Goal: Information Seeking & Learning: Learn about a topic

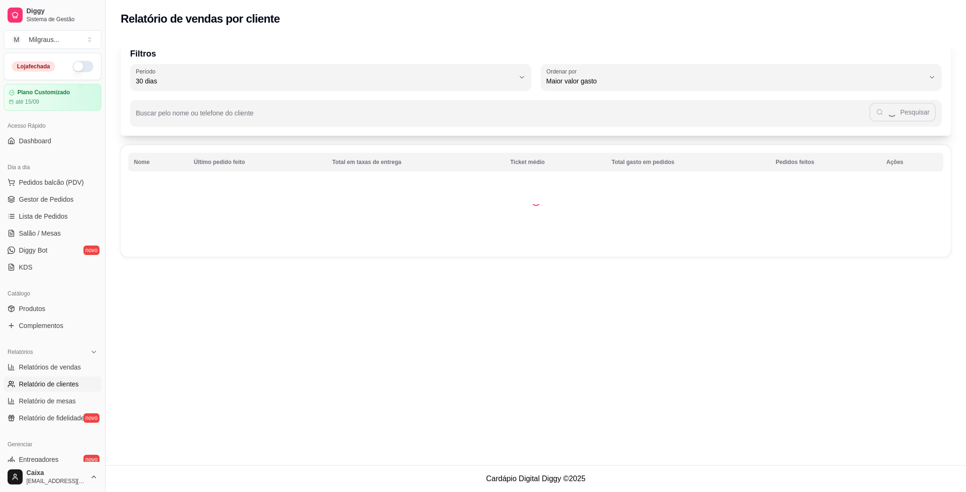
select select "30"
select select "HIGHEST_TOTAL_SPENT_WITH_ORDERS"
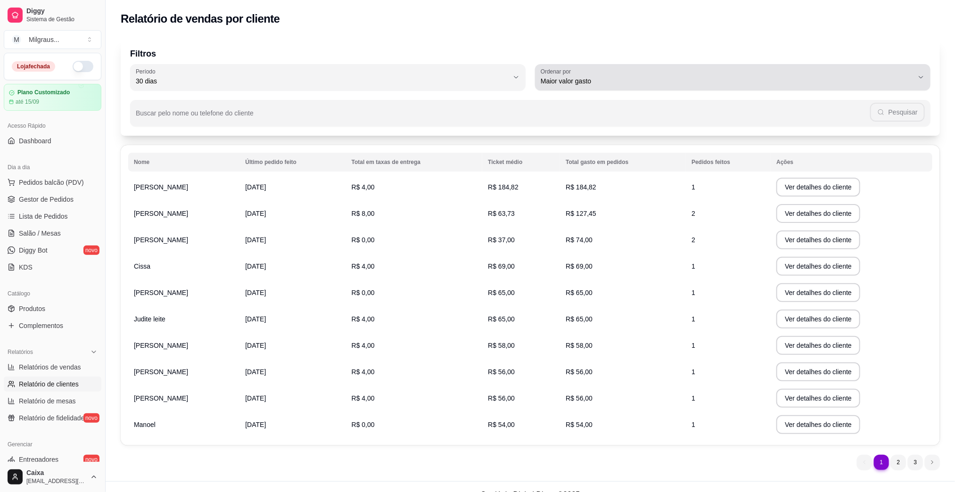
click at [924, 74] on icon "button" at bounding box center [921, 78] width 8 height 8
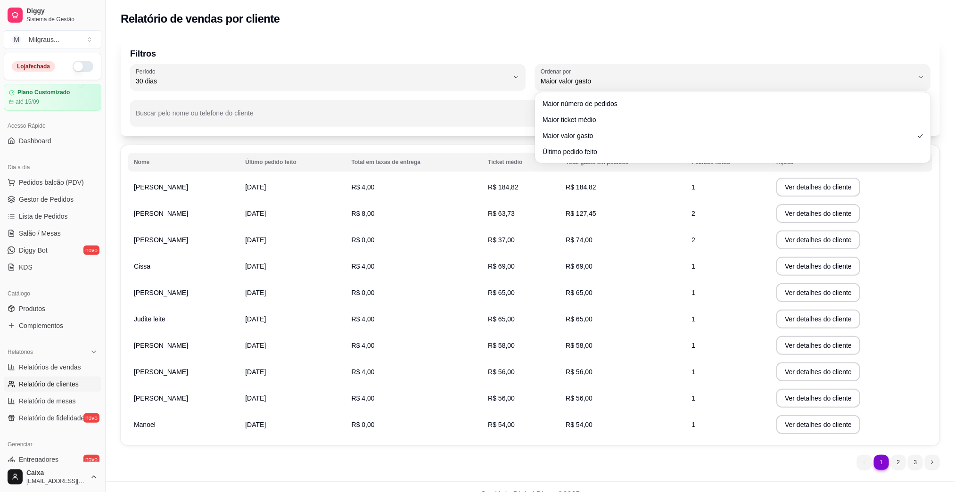
click at [936, 167] on div "Nome Último pedido feito Total em taxas de entrega Ticket médio Total gasto em …" at bounding box center [530, 295] width 819 height 300
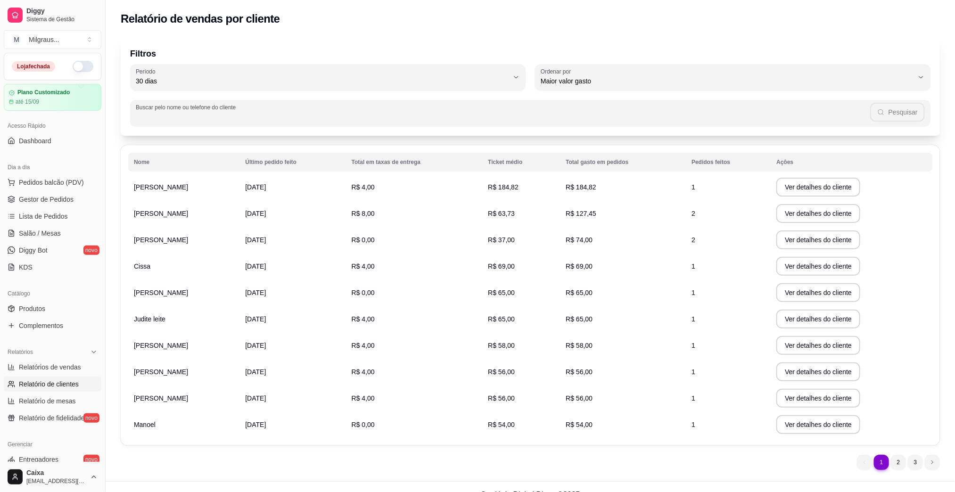
click at [269, 113] on input "Buscar pelo nome ou telefone do cliente" at bounding box center [503, 116] width 735 height 9
type input "VERA"
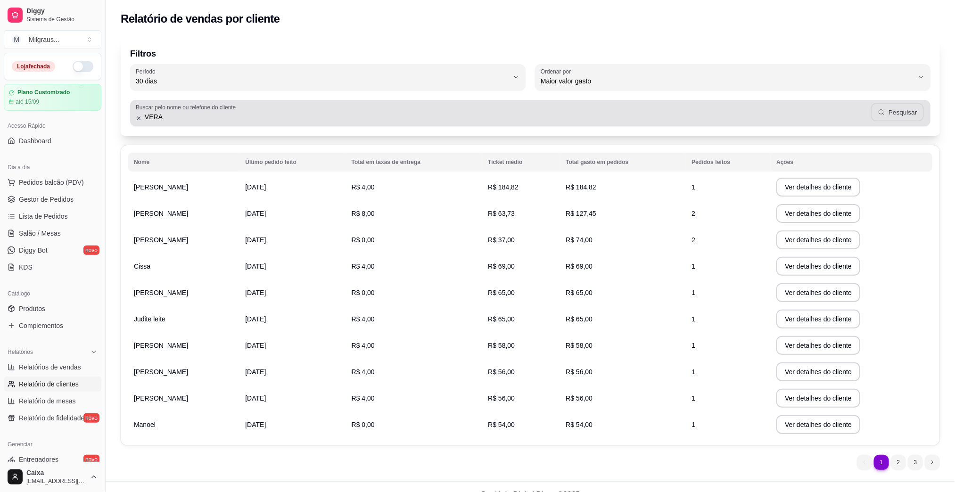
click at [908, 110] on button "Pesquisar" at bounding box center [897, 112] width 53 height 18
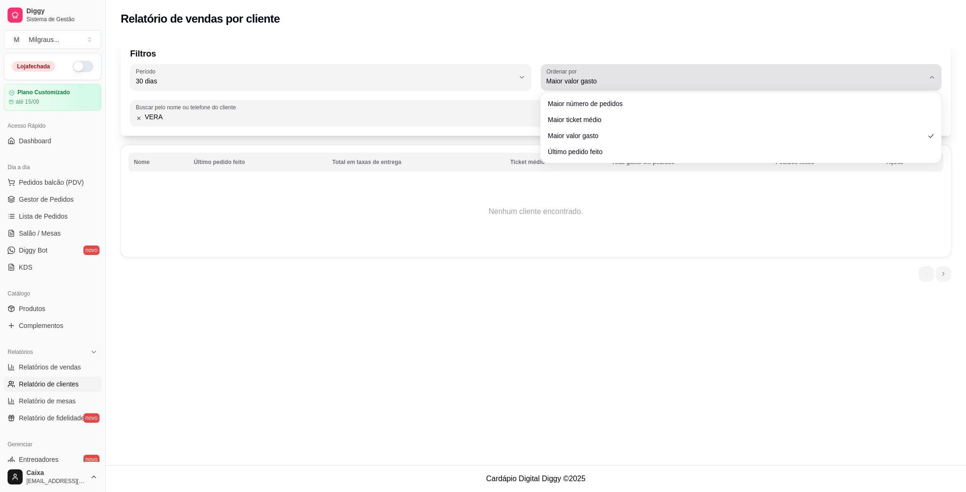
click at [932, 75] on icon "button" at bounding box center [932, 78] width 8 height 8
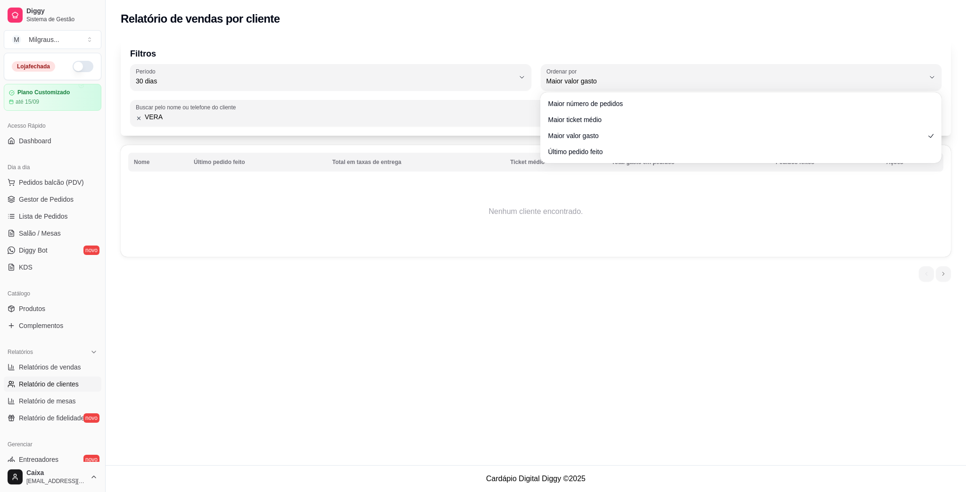
click at [802, 56] on p "Filtros" at bounding box center [535, 53] width 811 height 13
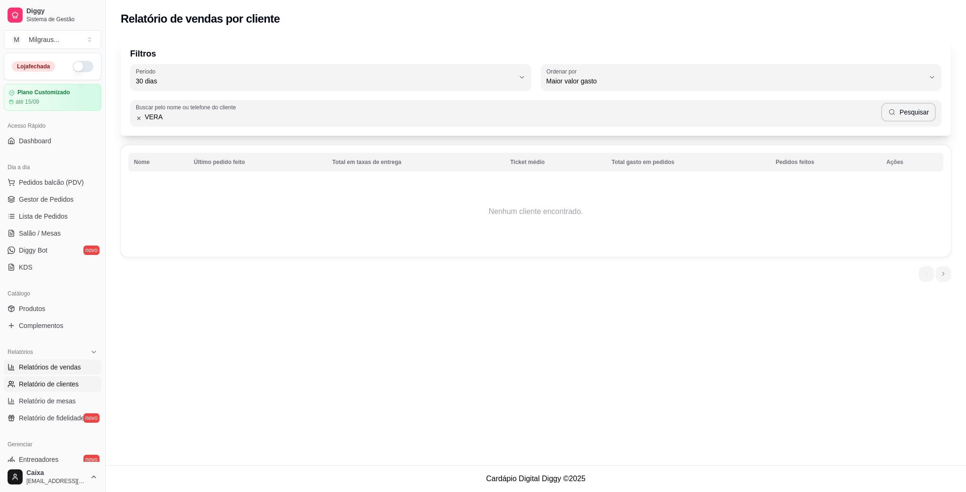
click at [66, 371] on span "Relatórios de vendas" at bounding box center [50, 367] width 62 height 9
select select "ALL"
select select "0"
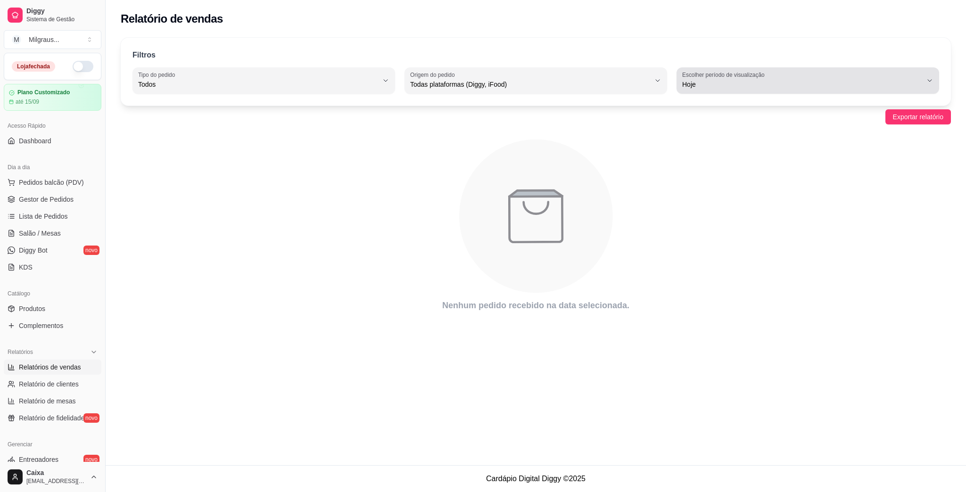
click at [930, 81] on icon "button" at bounding box center [930, 81] width 8 height 8
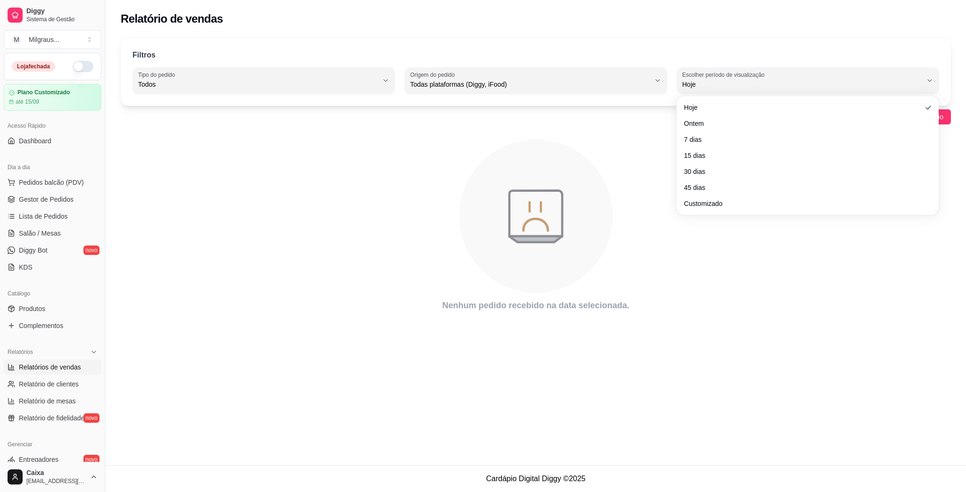
click at [942, 64] on div "Filtros ALL Tipo do pedido Todos Entrega Retirada Mesa Consumo local Tipo do pe…" at bounding box center [536, 72] width 830 height 68
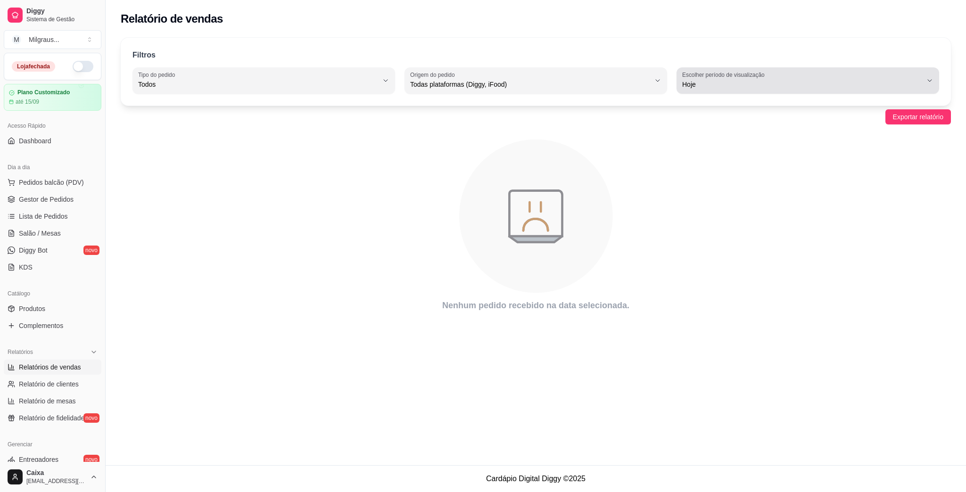
click at [933, 79] on icon "button" at bounding box center [930, 81] width 8 height 8
click at [901, 202] on span "Customizado" at bounding box center [803, 199] width 228 height 9
type input "-1"
select select "-1"
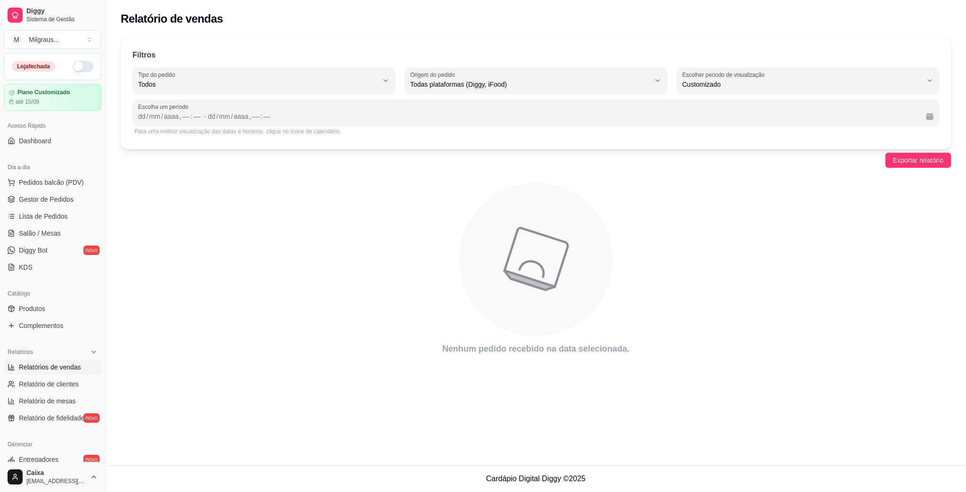
scroll to position [8, 0]
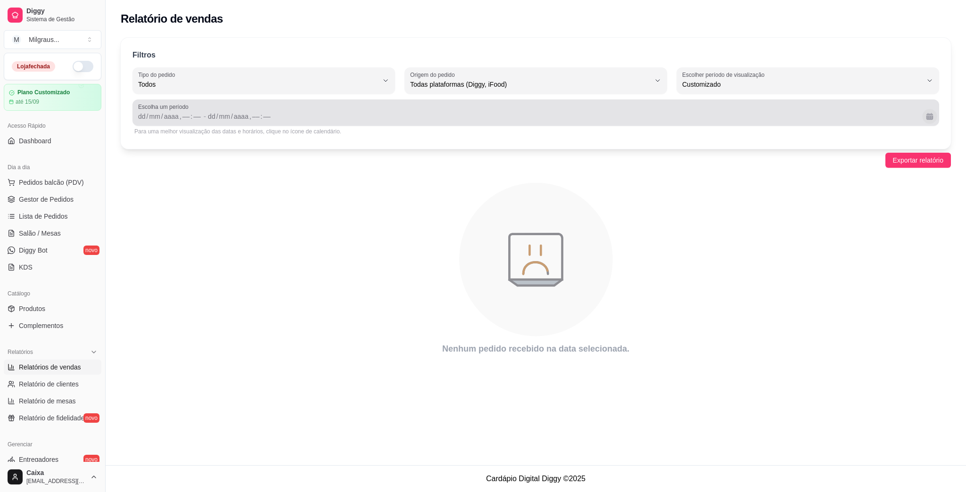
click at [925, 116] on button "Calendário" at bounding box center [929, 116] width 15 height 15
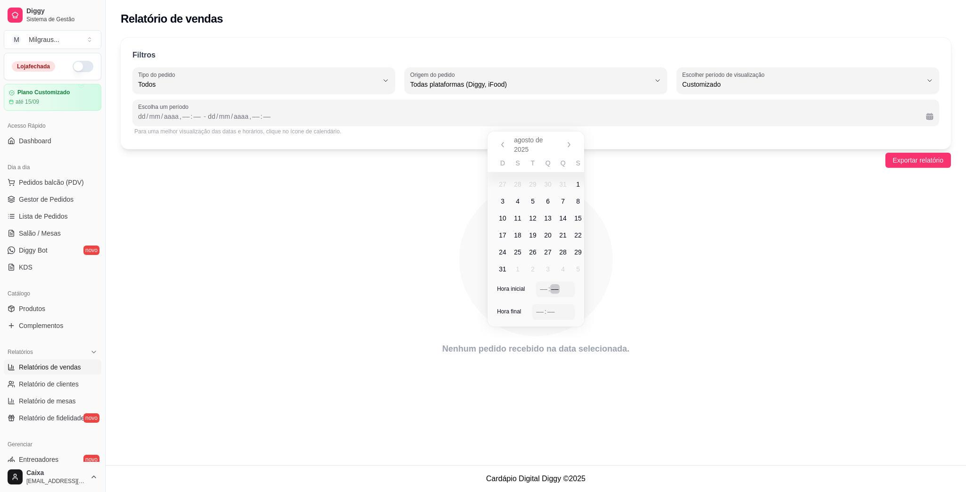
click at [583, 289] on div "Hora inicial –– : ––" at bounding box center [535, 292] width 97 height 23
click at [580, 163] on th "S" at bounding box center [577, 163] width 15 height 10
click at [580, 215] on span "15" at bounding box center [578, 218] width 8 height 9
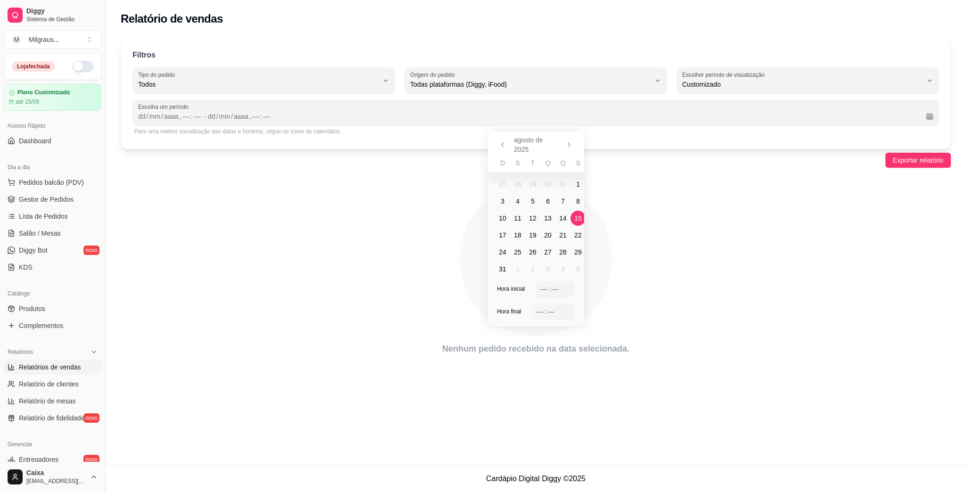
click at [580, 215] on span "15" at bounding box center [578, 218] width 8 height 9
click at [580, 215] on span "16" at bounding box center [577, 218] width 8 height 9
click at [580, 218] on span "16" at bounding box center [577, 218] width 8 height 9
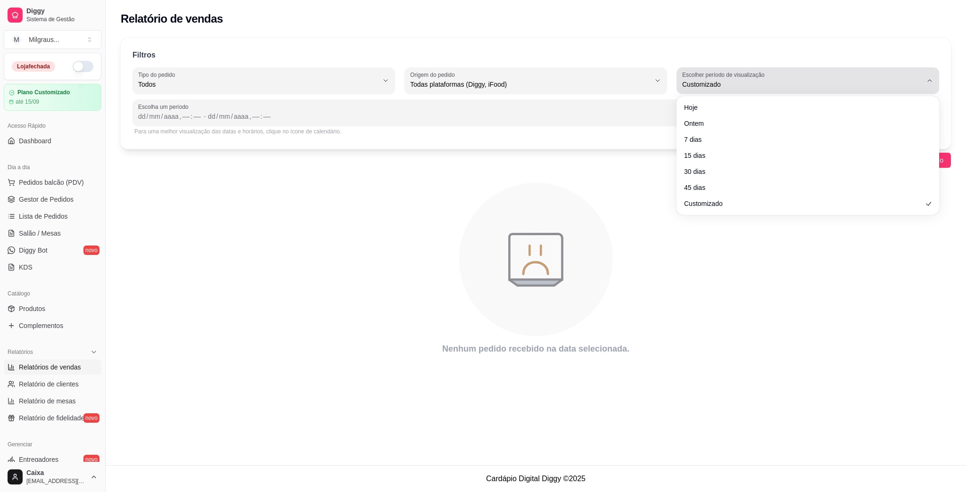
click at [930, 79] on icon "button" at bounding box center [930, 81] width 8 height 8
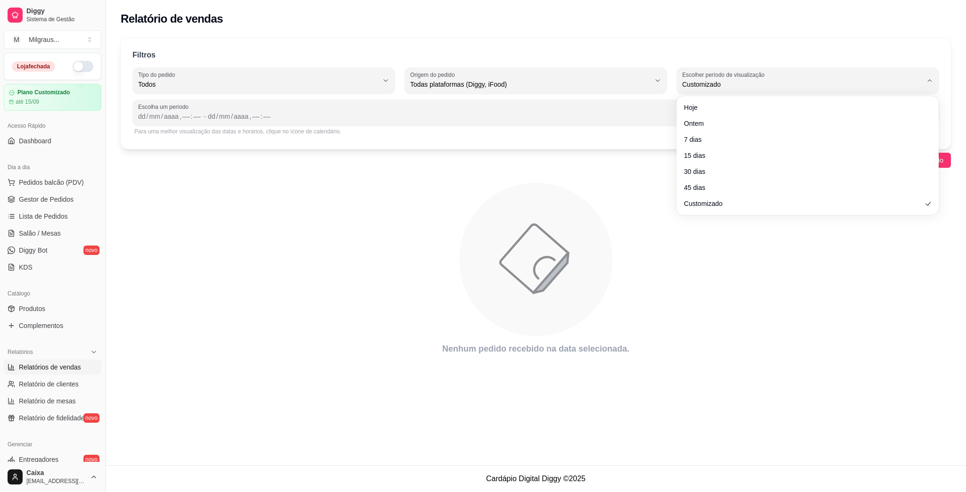
click at [933, 244] on icon "animation" at bounding box center [536, 259] width 830 height 165
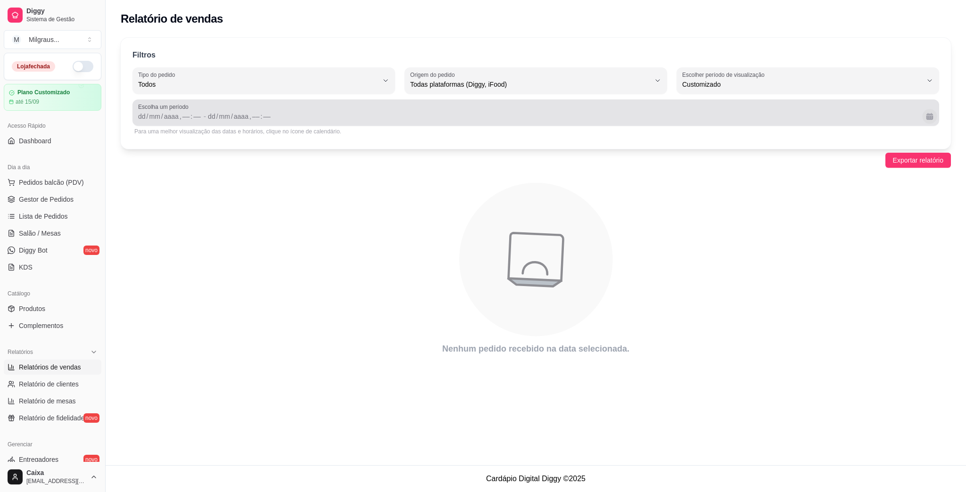
click at [929, 117] on button "Calendário" at bounding box center [929, 116] width 15 height 15
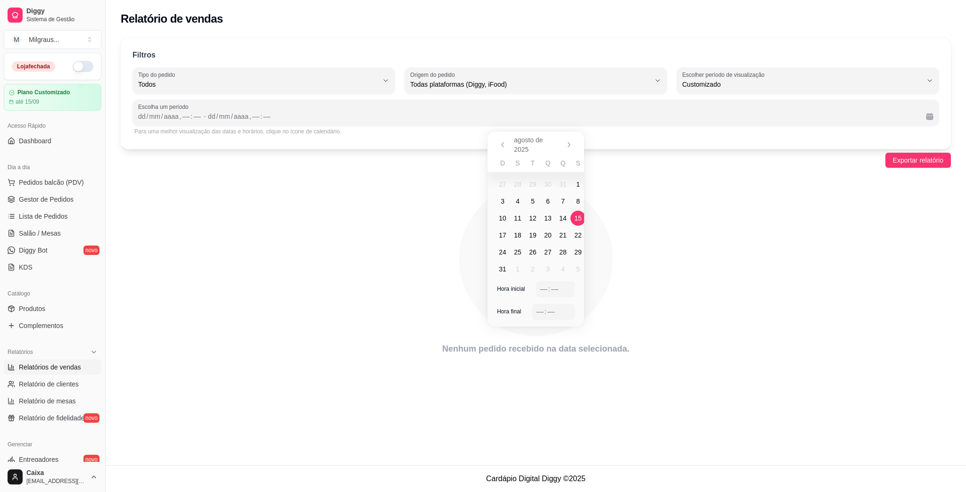
click at [580, 215] on span "15" at bounding box center [578, 218] width 8 height 9
click at [580, 215] on span "16" at bounding box center [577, 218] width 8 height 9
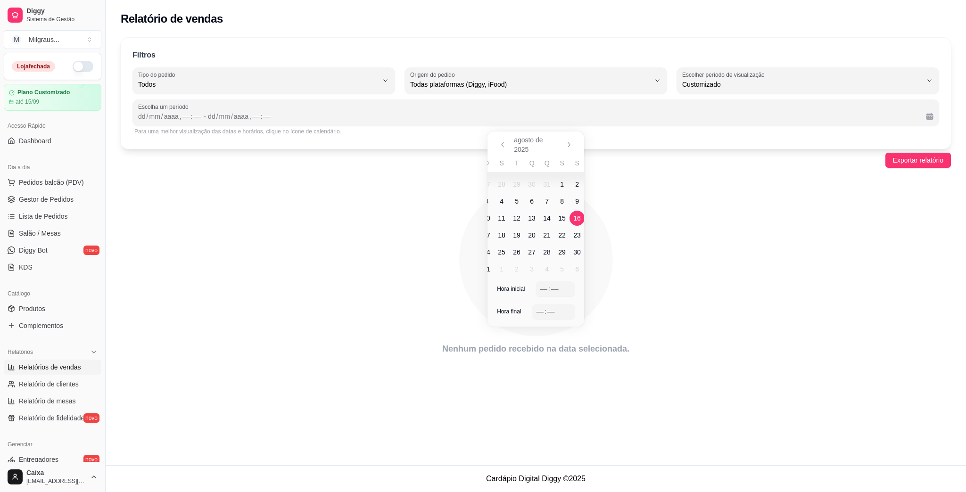
click at [580, 215] on span "16" at bounding box center [577, 218] width 8 height 9
click at [578, 217] on span "16" at bounding box center [577, 218] width 8 height 9
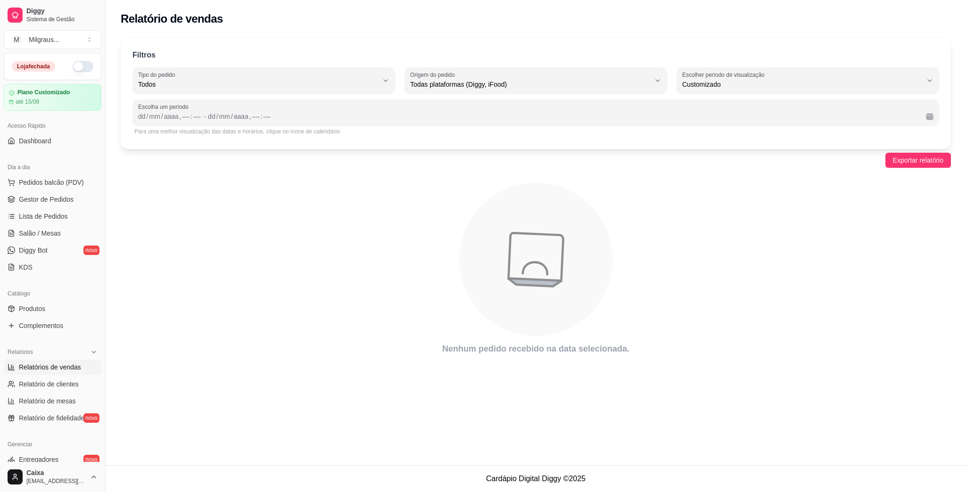
click at [586, 218] on icon "animation" at bounding box center [536, 260] width 154 height 154
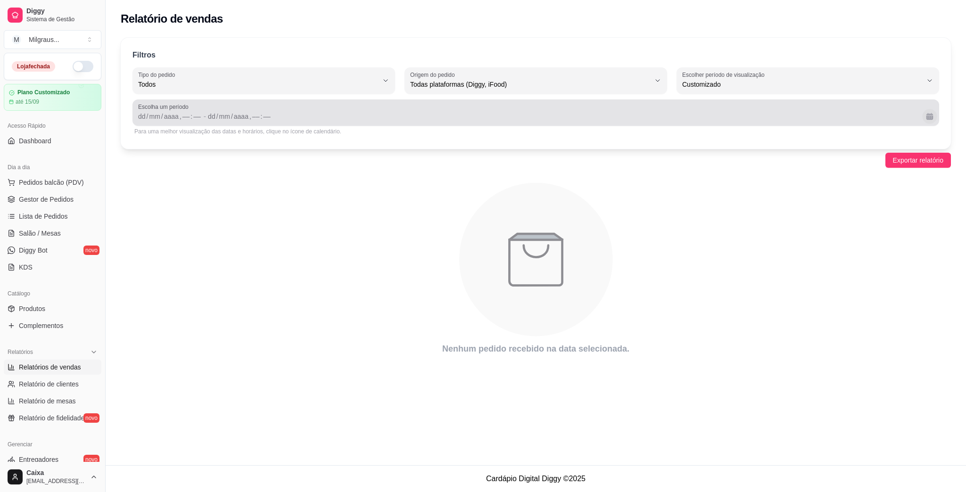
click at [924, 118] on button "Calendário" at bounding box center [929, 116] width 15 height 15
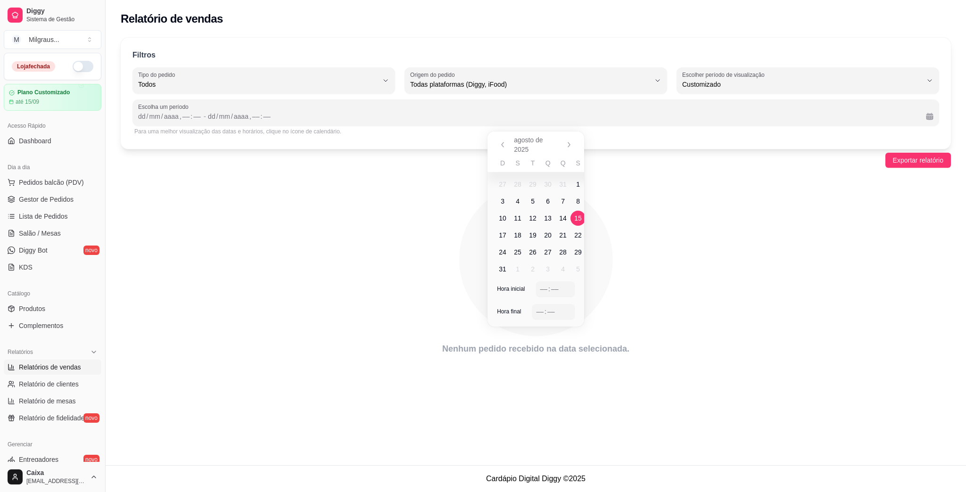
click at [577, 215] on span "15" at bounding box center [578, 218] width 8 height 9
click at [591, 221] on icon "animation" at bounding box center [536, 260] width 154 height 154
click at [767, 206] on icon "animation" at bounding box center [536, 259] width 830 height 165
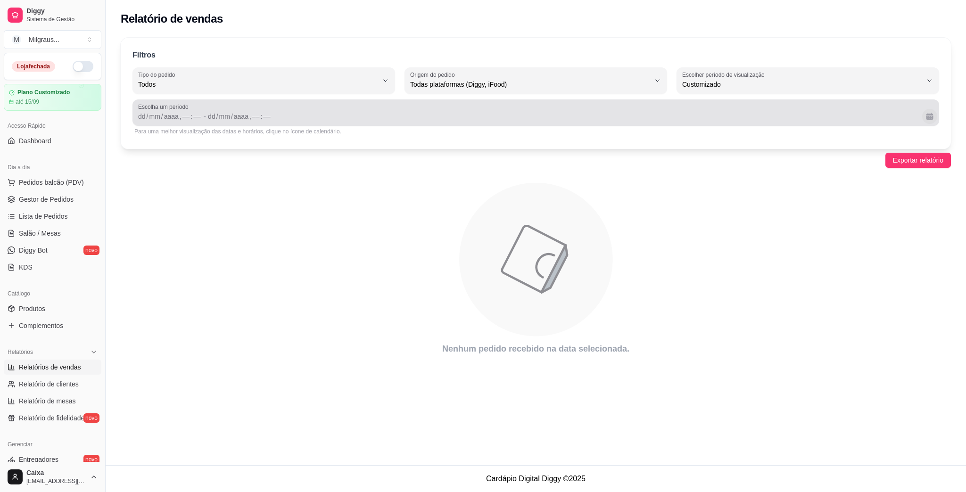
click at [929, 117] on button "Calendário" at bounding box center [929, 116] width 15 height 15
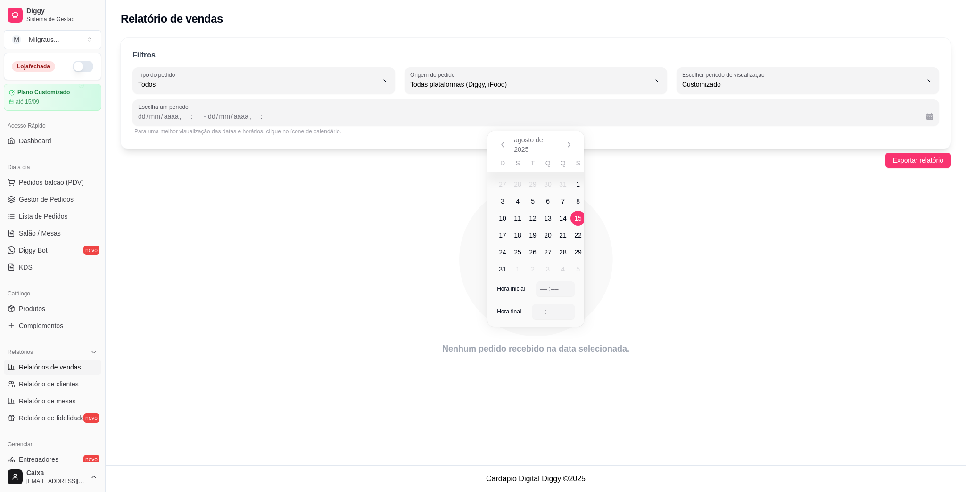
click at [577, 219] on span "15" at bounding box center [578, 218] width 8 height 9
click at [578, 224] on span "16" at bounding box center [577, 218] width 15 height 15
click at [582, 218] on span "16" at bounding box center [586, 218] width 8 height 9
click at [597, 215] on icon "animation" at bounding box center [536, 260] width 154 height 154
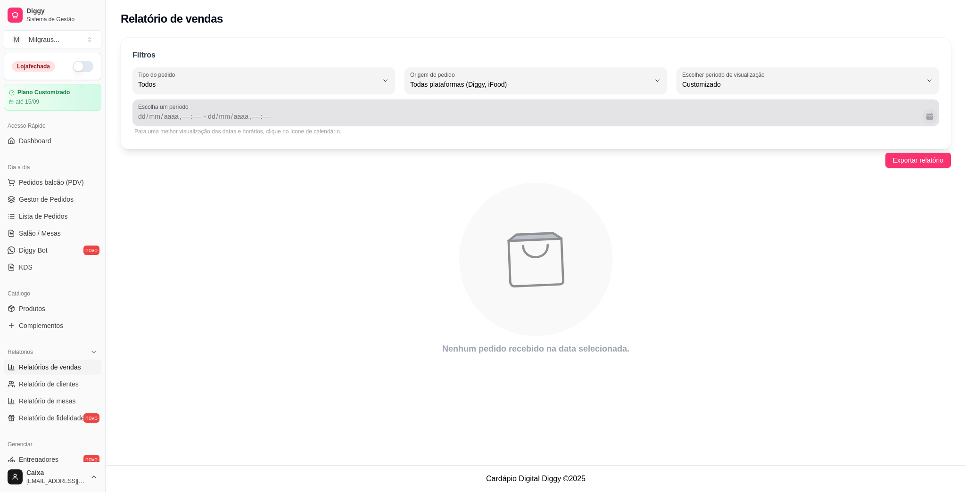
click at [934, 117] on button "Calendário" at bounding box center [929, 116] width 15 height 15
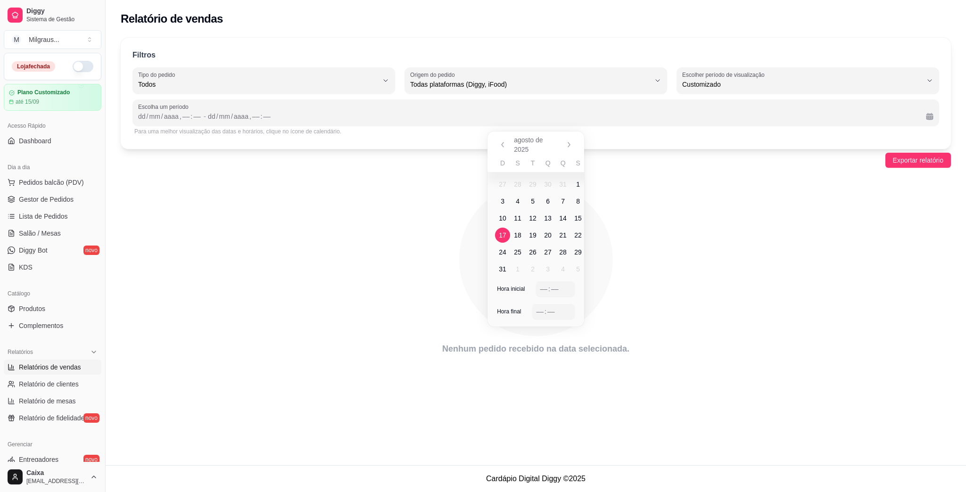
click at [577, 219] on span "15" at bounding box center [578, 218] width 8 height 9
click at [577, 219] on span "16" at bounding box center [577, 218] width 8 height 9
click at [580, 218] on span "16" at bounding box center [577, 218] width 15 height 15
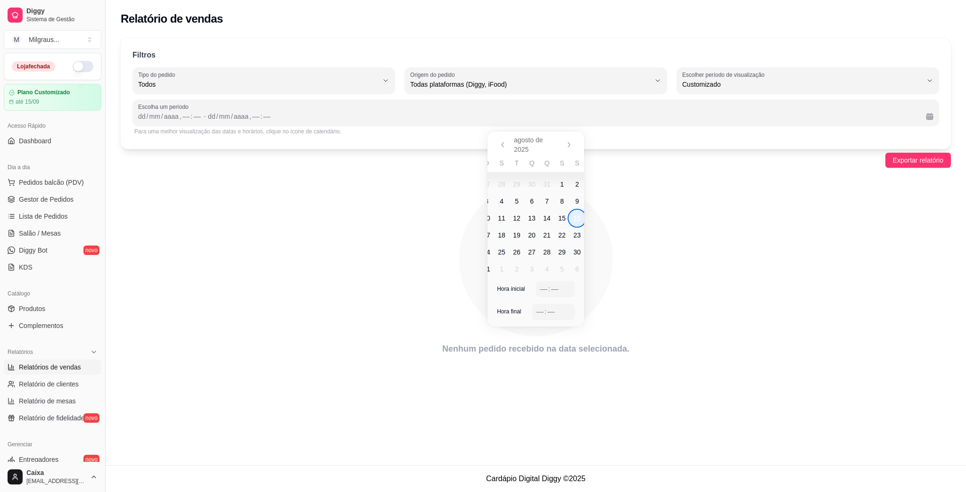
scroll to position [0, 8]
click at [580, 218] on span "16" at bounding box center [585, 218] width 15 height 15
click at [570, 217] on span "15" at bounding box center [571, 218] width 8 height 9
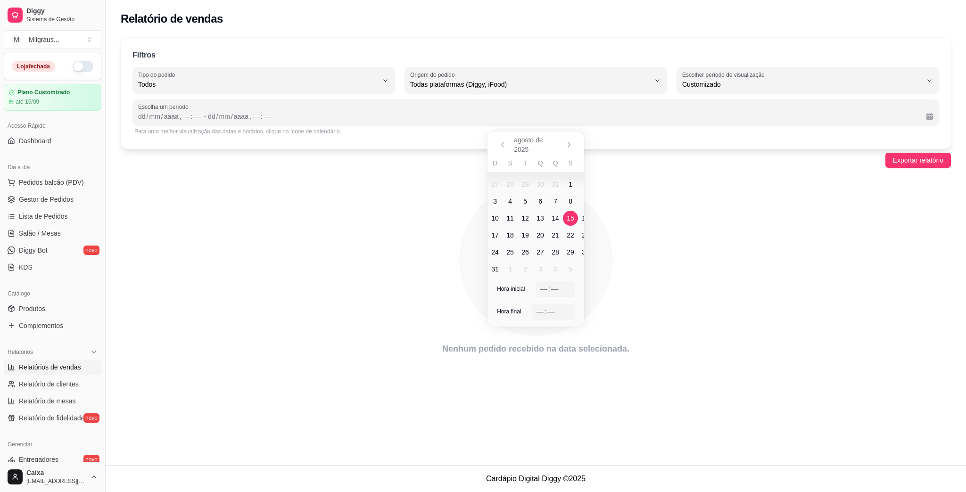
click at [570, 217] on span "15" at bounding box center [571, 218] width 8 height 9
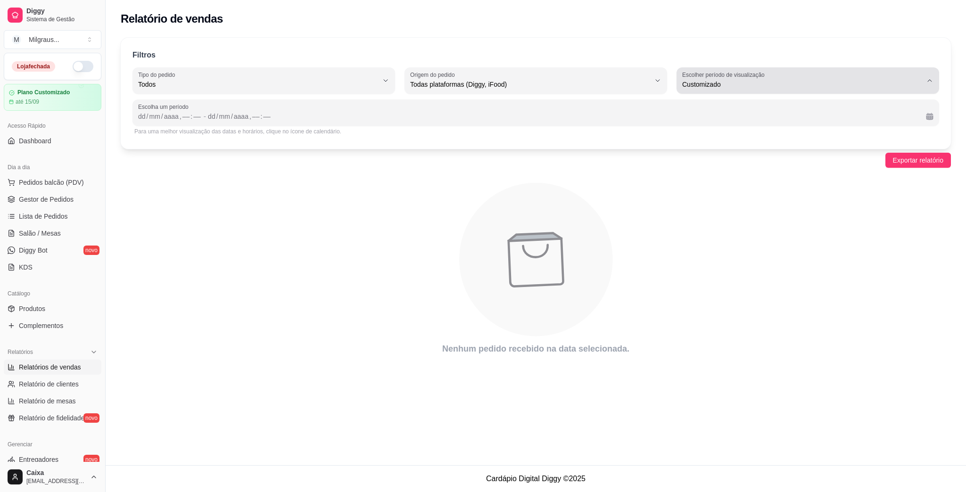
click at [934, 78] on button "Escolher período de visualização Customizado" at bounding box center [808, 80] width 263 height 26
click at [815, 207] on li "Customizado" at bounding box center [807, 199] width 245 height 15
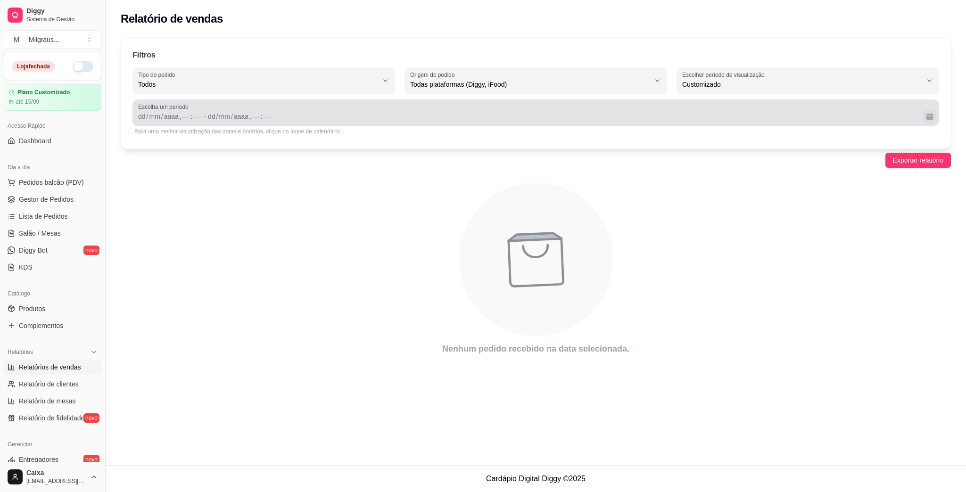
click at [925, 119] on button "Calendário" at bounding box center [929, 116] width 15 height 15
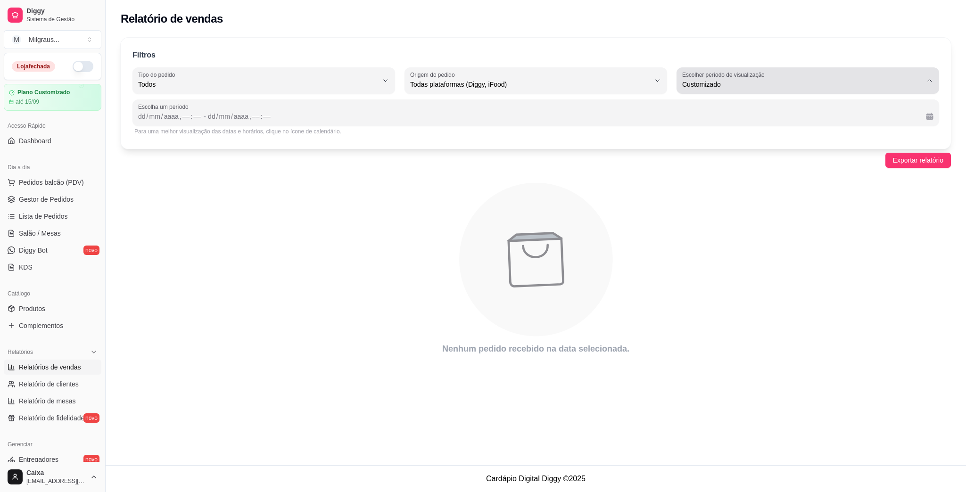
click at [932, 76] on button "Escolher período de visualização Customizado" at bounding box center [808, 80] width 263 height 26
click at [846, 207] on li "Customizado" at bounding box center [807, 199] width 245 height 15
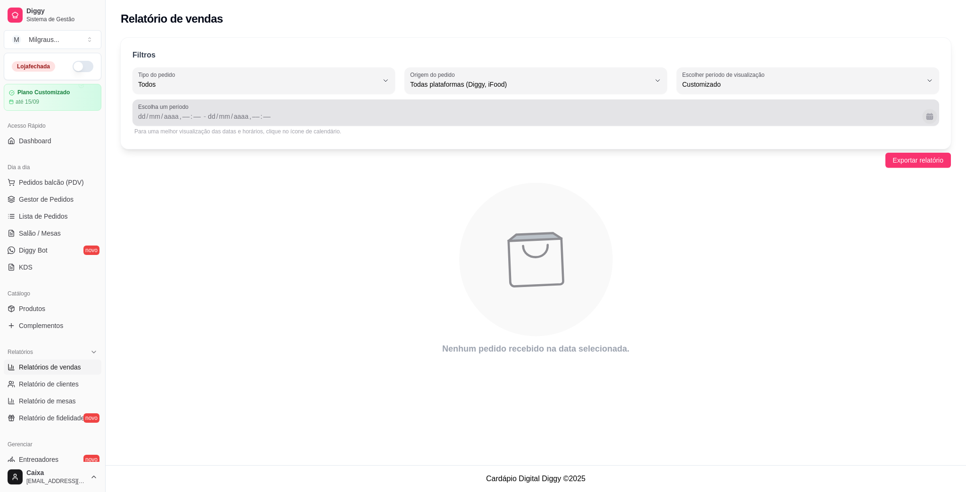
click at [930, 119] on button "Calendário" at bounding box center [929, 116] width 15 height 15
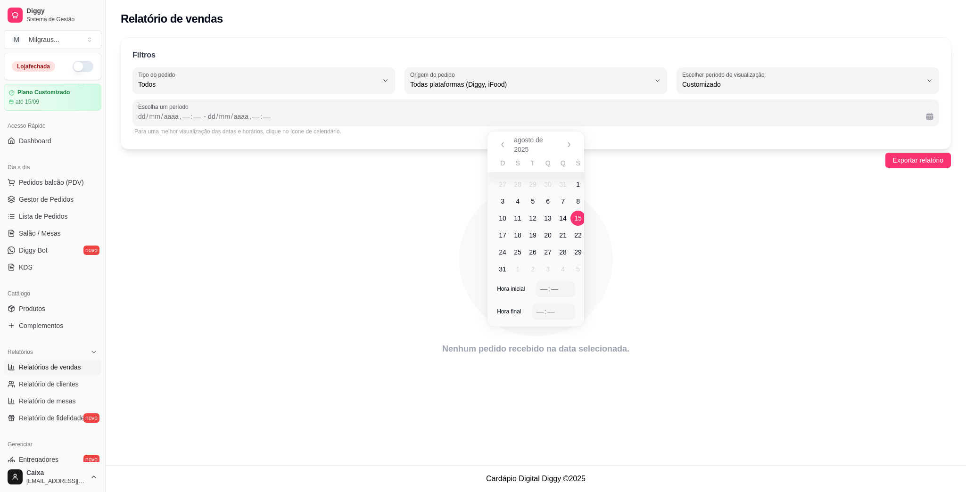
click at [580, 182] on span "1" at bounding box center [577, 184] width 15 height 15
click at [576, 201] on span "8" at bounding box center [578, 201] width 4 height 9
click at [580, 203] on span "8" at bounding box center [577, 201] width 15 height 15
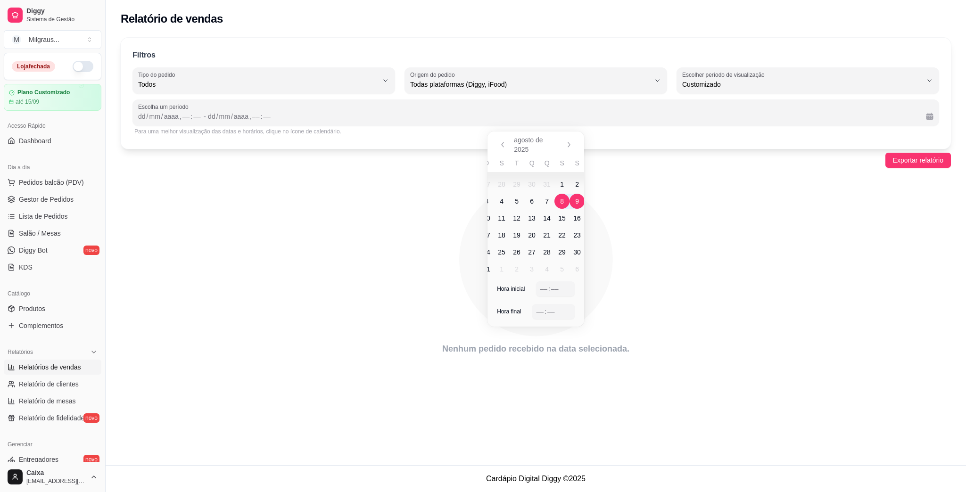
click at [578, 204] on span "9" at bounding box center [577, 201] width 4 height 9
click at [613, 184] on icon "animation" at bounding box center [536, 259] width 830 height 165
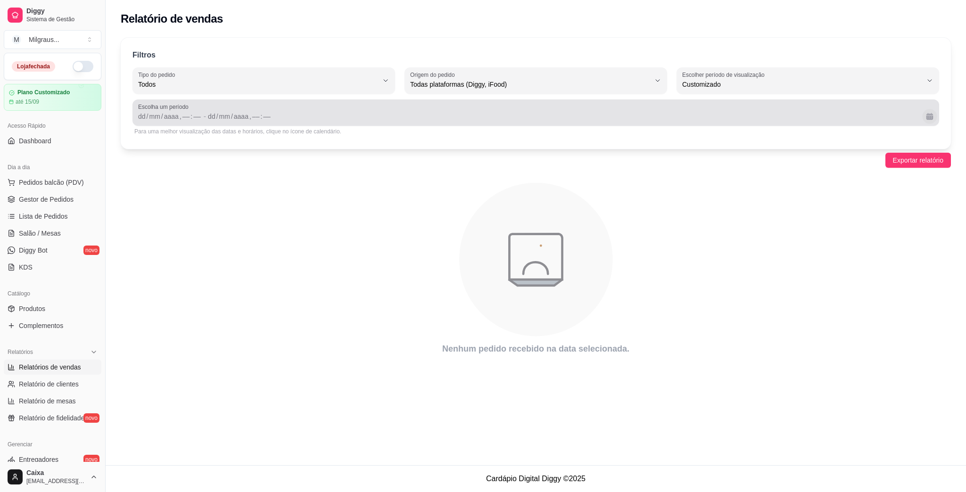
click at [929, 119] on button "Calendário" at bounding box center [929, 116] width 15 height 15
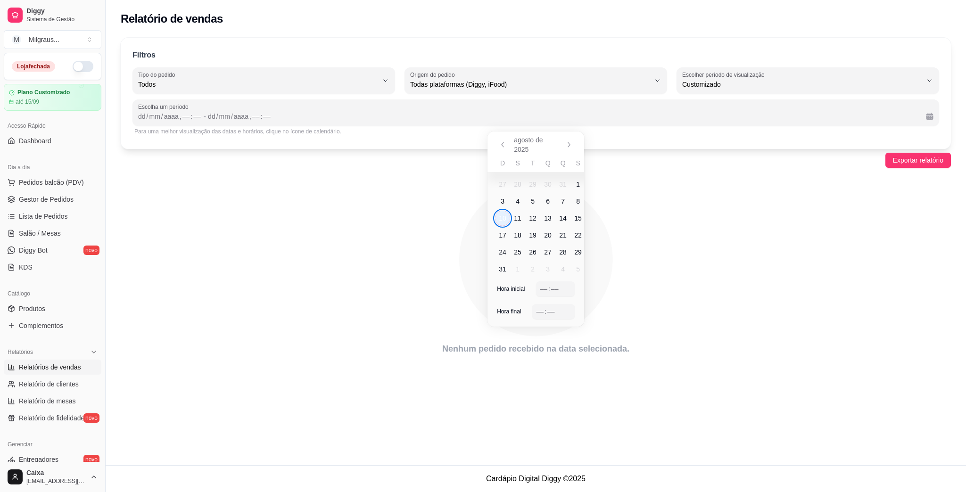
click at [576, 198] on span "8" at bounding box center [578, 201] width 4 height 9
click at [576, 198] on span "9" at bounding box center [577, 201] width 4 height 9
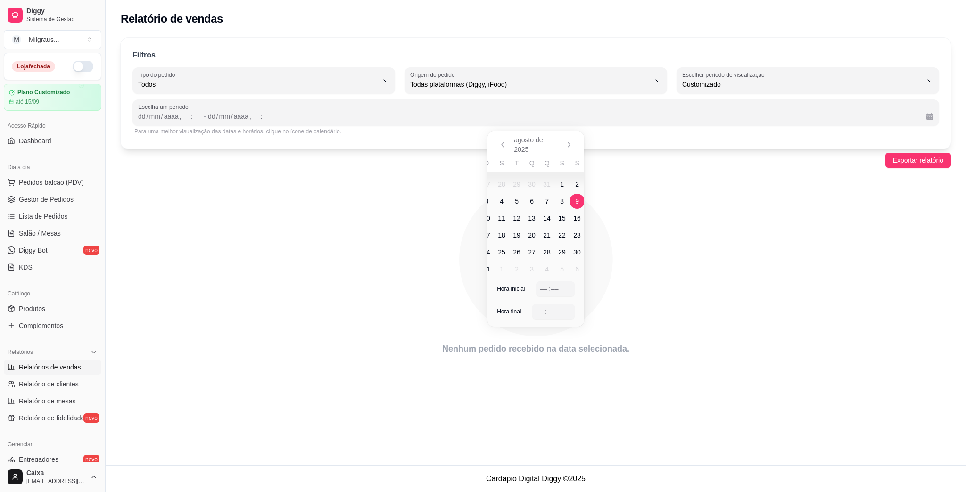
click at [576, 198] on span "9" at bounding box center [577, 201] width 4 height 9
click at [931, 119] on button "Calendário" at bounding box center [929, 116] width 15 height 15
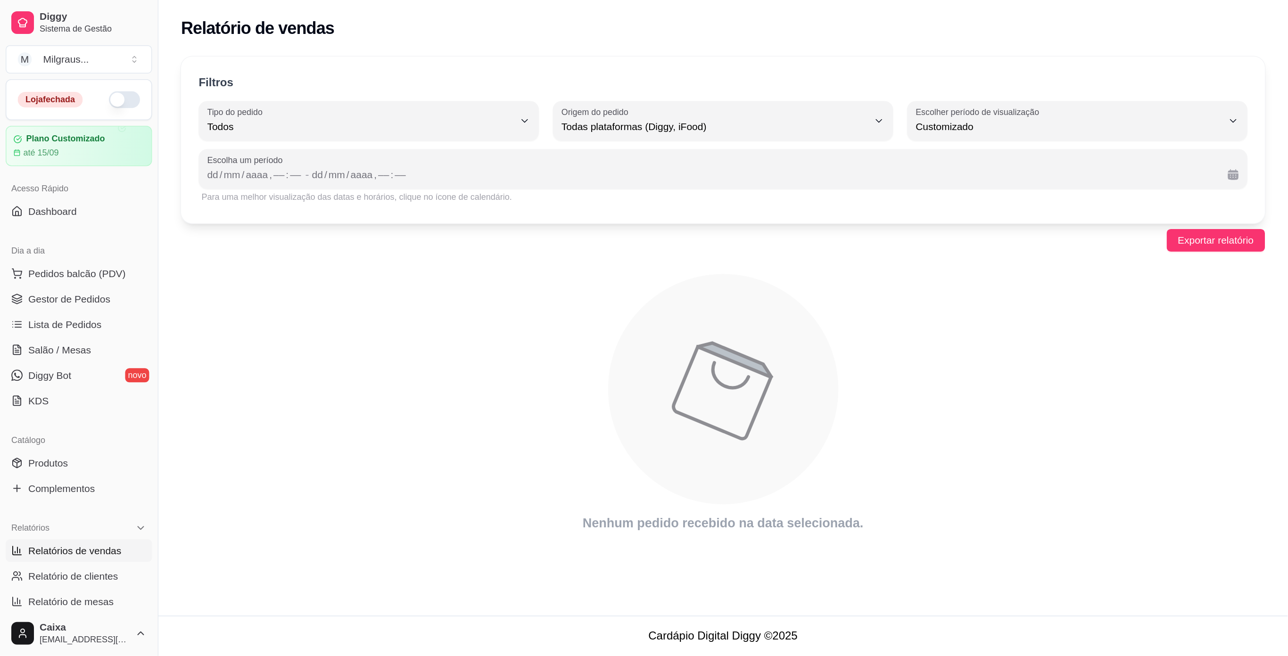
scroll to position [8, 0]
click at [684, 99] on div "Filtros ALL Tipo do pedido Todos Entrega Retirada Mesa Consumo local Tipo do pe…" at bounding box center [482, 93] width 723 height 111
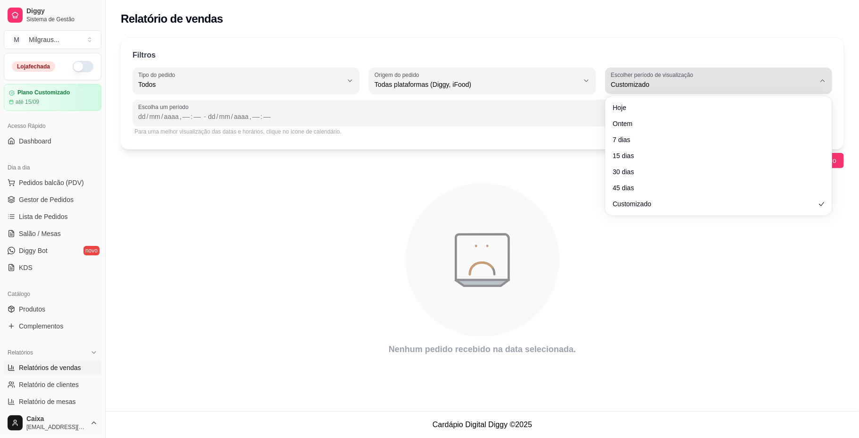
click at [823, 81] on icon "button" at bounding box center [822, 81] width 8 height 8
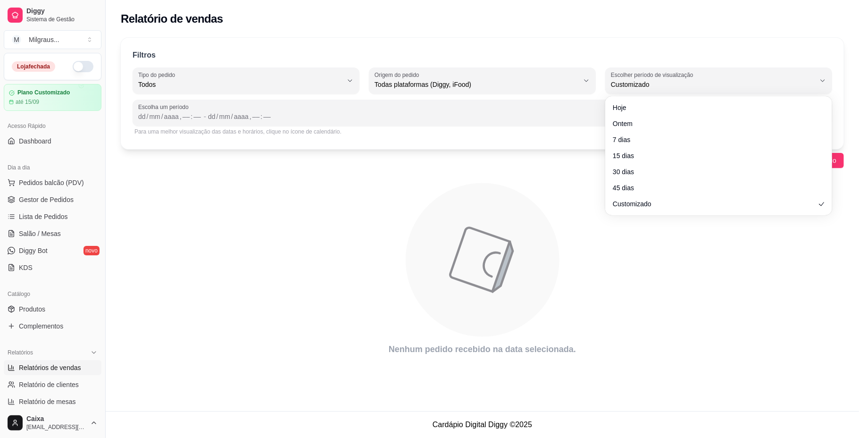
click at [851, 109] on div "Filtros ALL Tipo do pedido Todos Entrega Retirada Mesa Consumo local Tipo do pe…" at bounding box center [482, 199] width 753 height 335
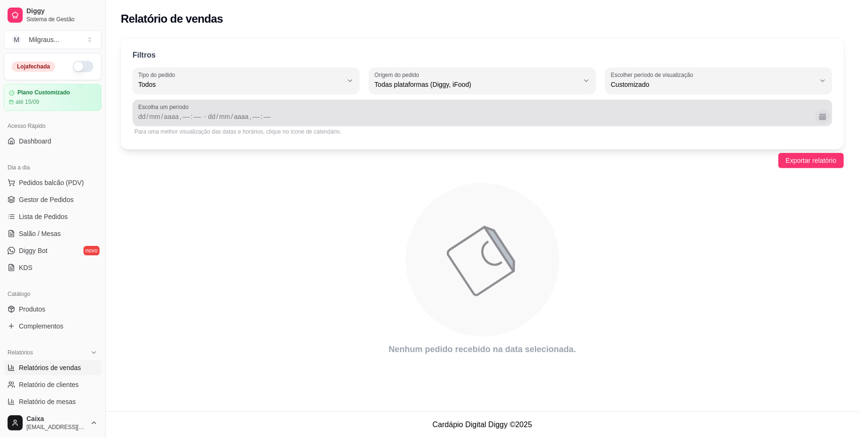
click at [825, 115] on button "Calendário" at bounding box center [822, 116] width 15 height 15
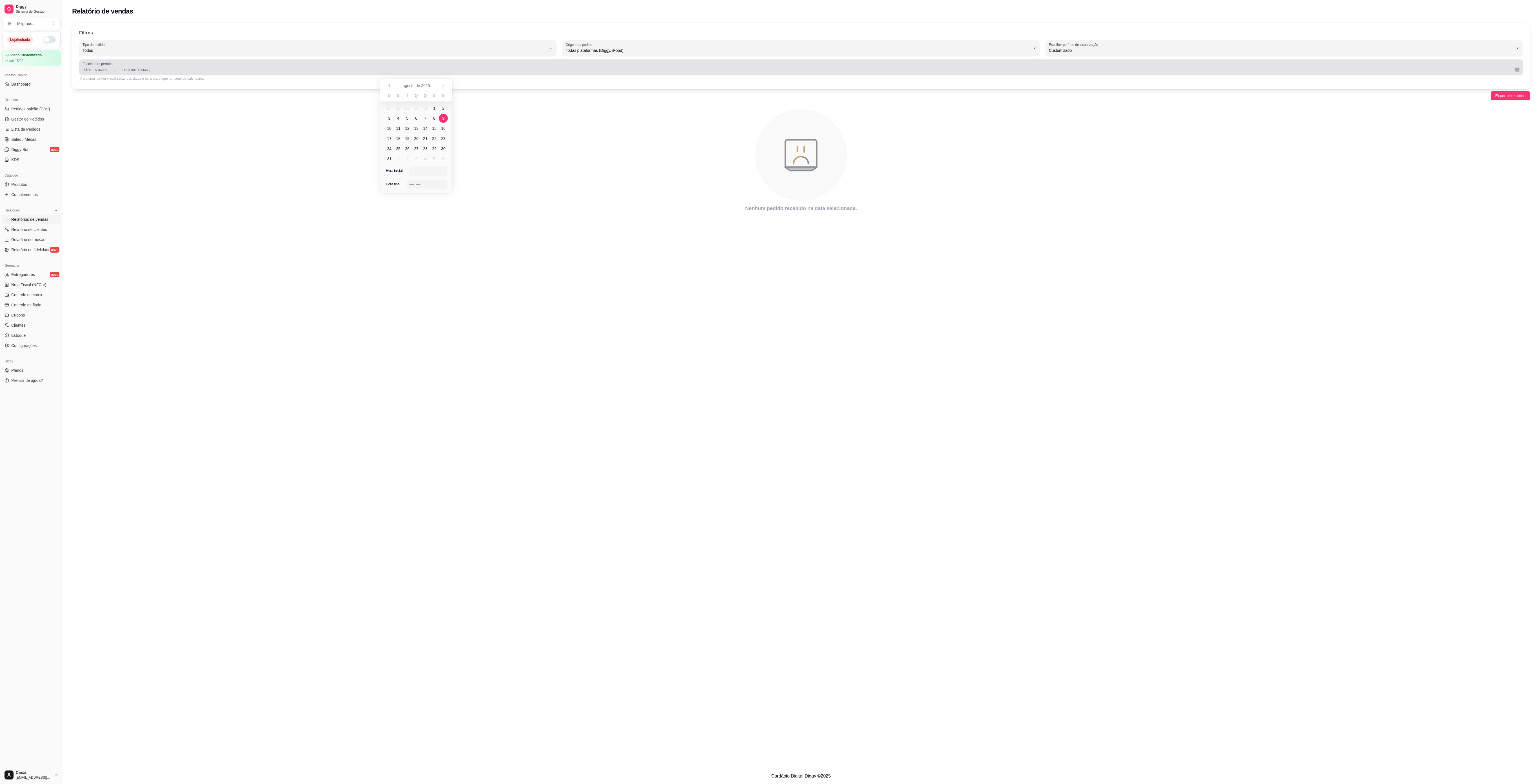
scroll to position [5, 0]
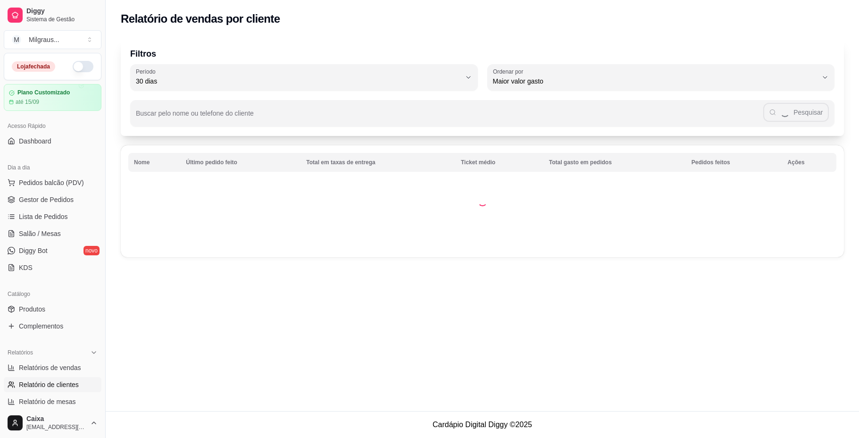
select select "30"
select select "HIGHEST_TOTAL_SPENT_WITH_ORDERS"
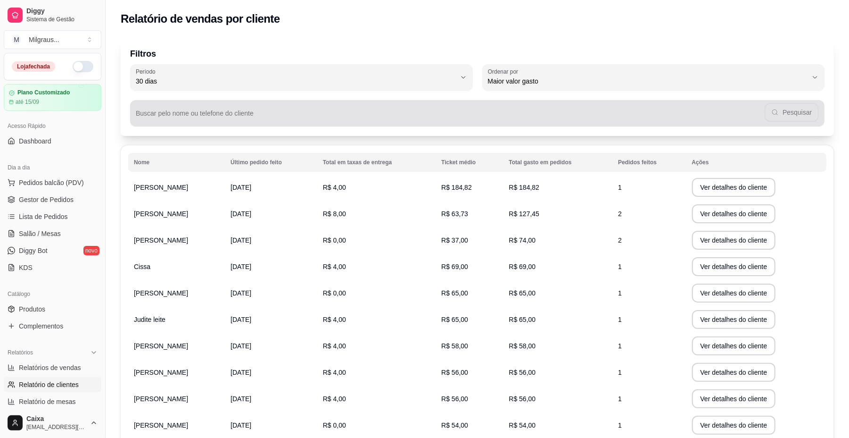
click at [302, 107] on div "Pesquisar" at bounding box center [477, 113] width 683 height 19
click at [302, 107] on div "16/08 Pesquisar" at bounding box center [477, 113] width 683 height 19
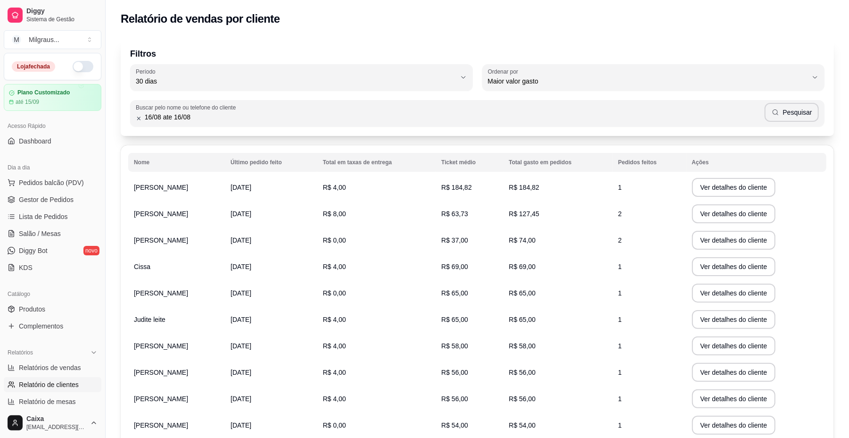
type input "16/08 ate 16/08"
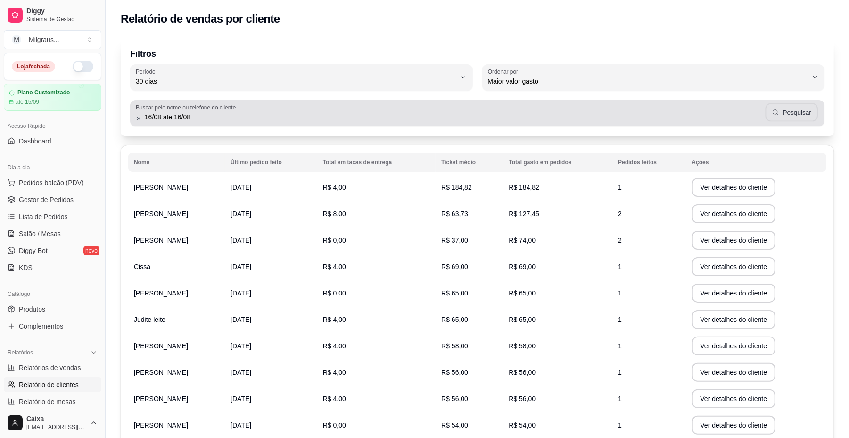
click at [800, 117] on button "Pesquisar" at bounding box center [792, 112] width 52 height 18
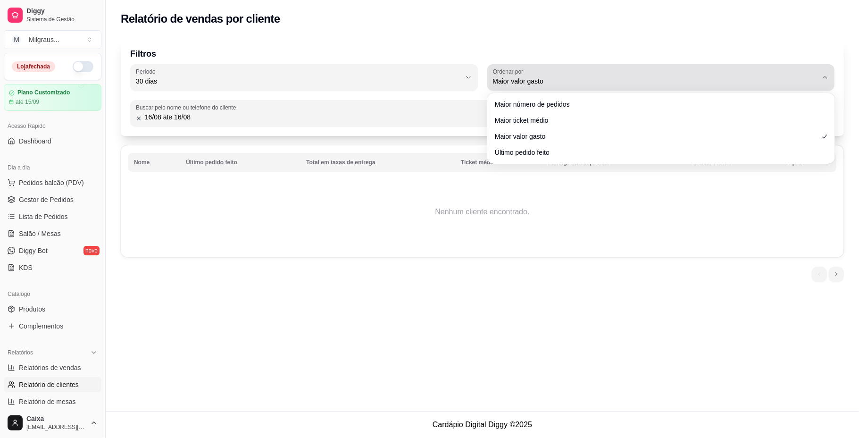
click at [823, 77] on icon "button" at bounding box center [825, 78] width 8 height 8
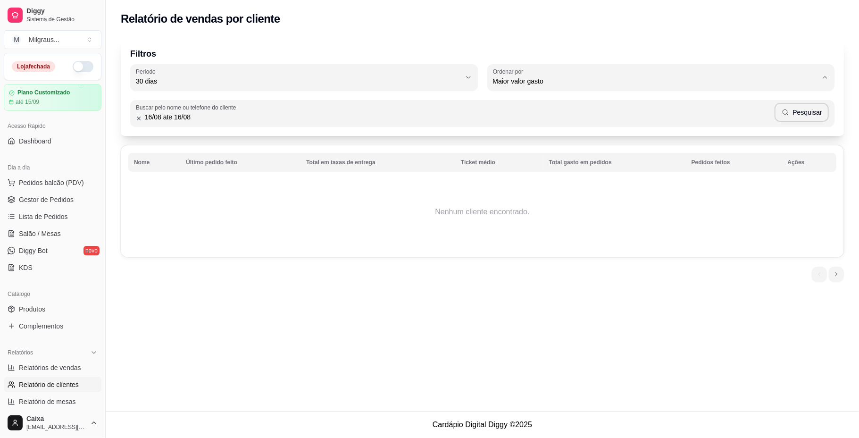
click at [789, 150] on span "Último pedido feito" at bounding box center [656, 149] width 310 height 9
type input "LAST_ORDER_MADE_AT"
select select "LAST_ORDER_MADE_AT"
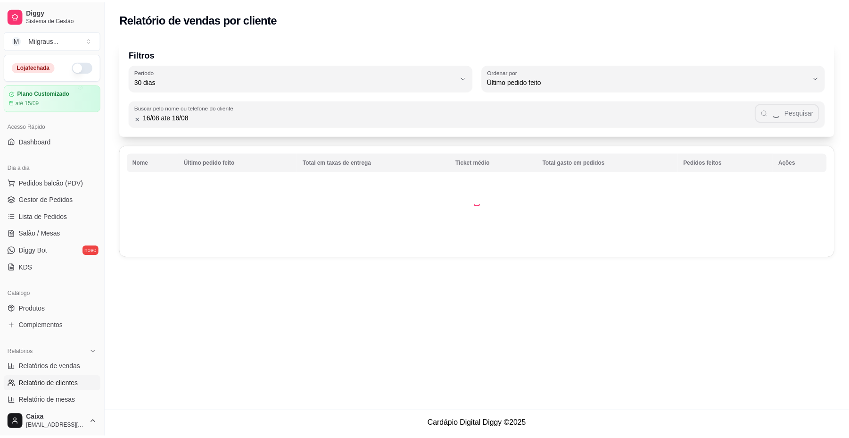
scroll to position [8, 0]
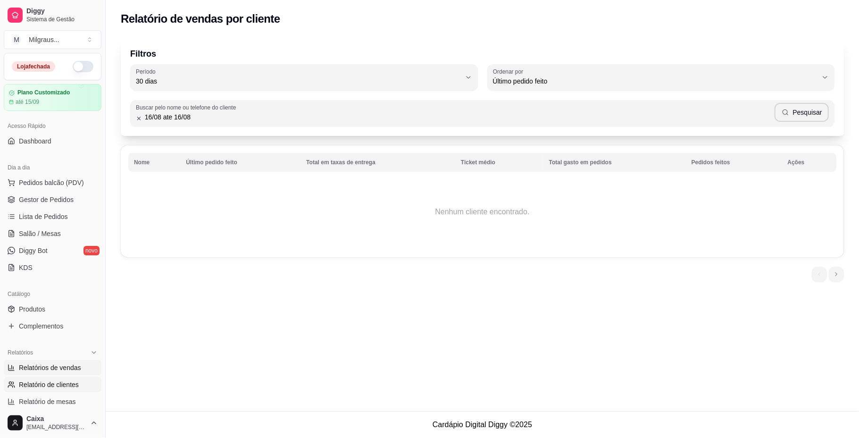
click at [59, 366] on span "Relatórios de vendas" at bounding box center [50, 367] width 62 height 9
select select "ALL"
select select "0"
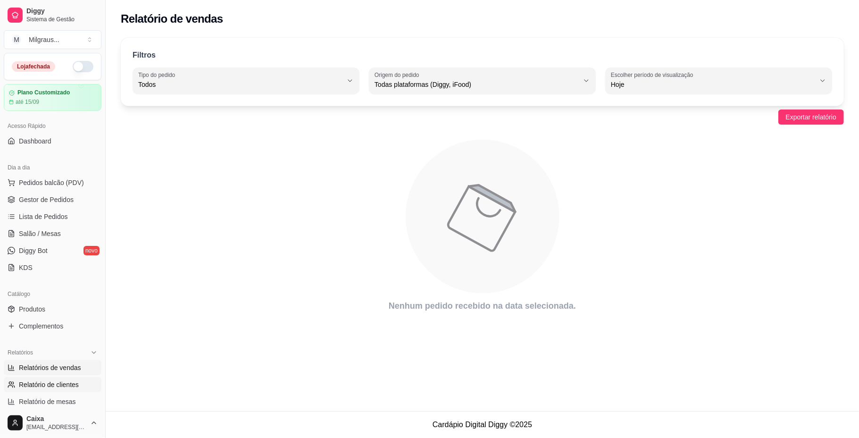
click at [59, 382] on span "Relatório de clientes" at bounding box center [49, 384] width 60 height 9
select select "30"
select select "HIGHEST_TOTAL_SPENT_WITH_ORDERS"
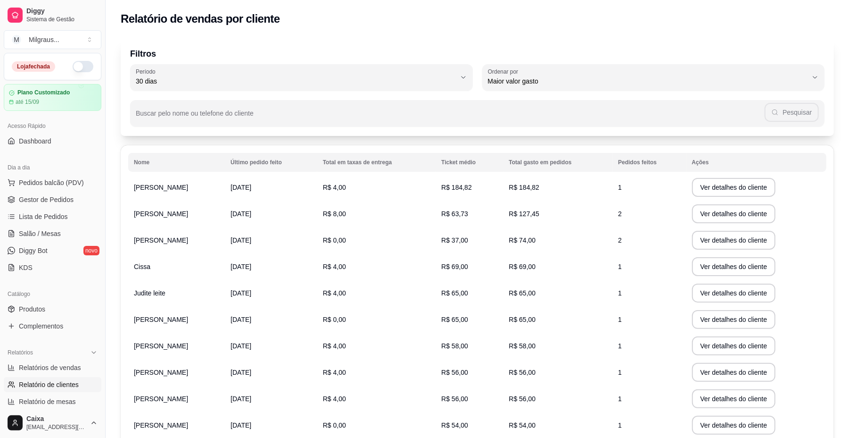
click at [324, 401] on span "R$ 4,00" at bounding box center [334, 399] width 23 height 8
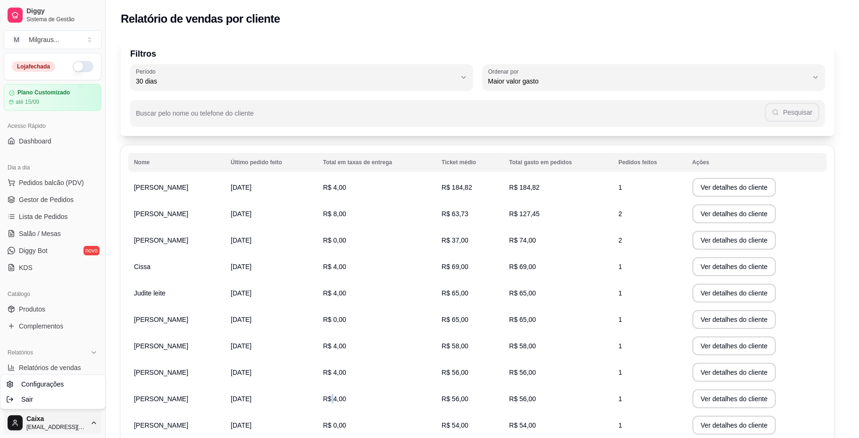
click at [57, 418] on html "Diggy Sistema de Gestão M Milgraus ... Loja fechada Plano Customizado até 15/09…" at bounding box center [429, 219] width 859 height 438
click at [34, 421] on html "Diggy Sistema de Gestão M Milgraus ... Loja fechada Plano Customizado até 15/09…" at bounding box center [429, 219] width 859 height 438
click at [55, 384] on span "Configurações" at bounding box center [42, 383] width 42 height 9
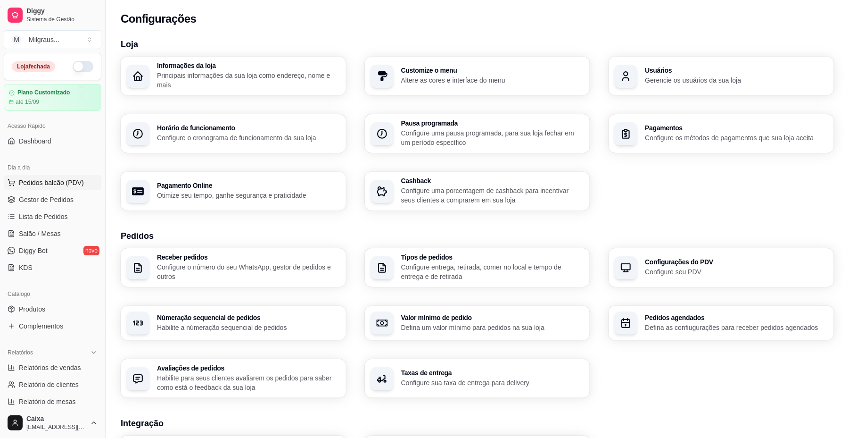
click at [67, 181] on span "Pedidos balcão (PDV)" at bounding box center [51, 182] width 65 height 9
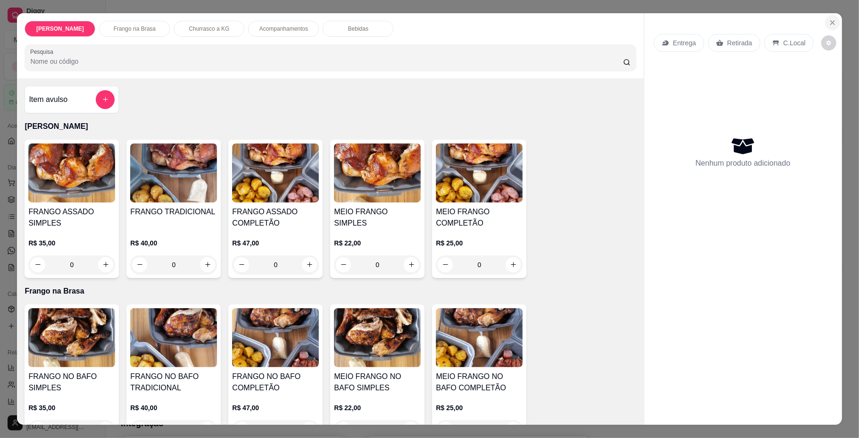
click at [831, 25] on icon "Close" at bounding box center [832, 23] width 8 height 8
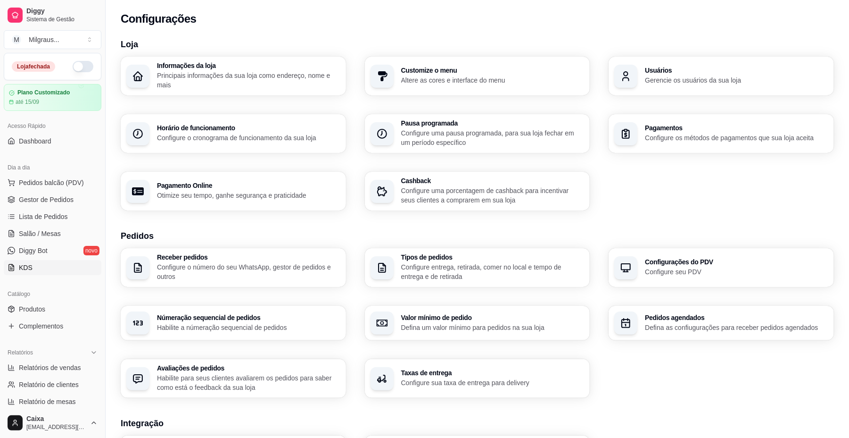
click at [36, 267] on link "KDS" at bounding box center [53, 267] width 98 height 15
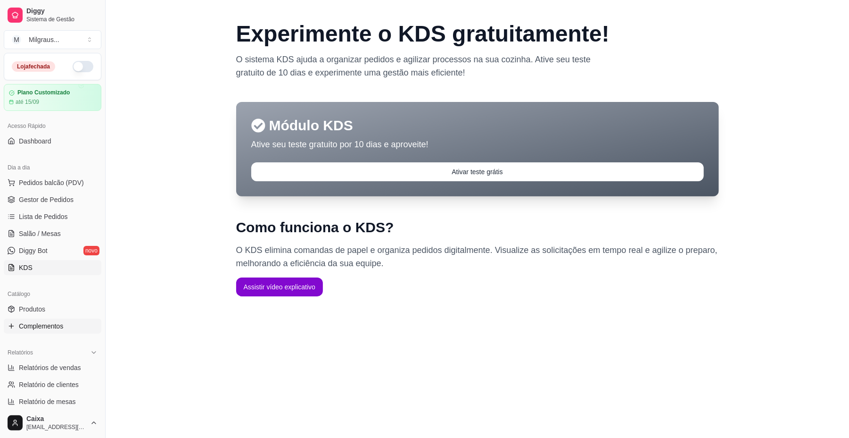
click at [45, 323] on span "Complementos" at bounding box center [41, 325] width 44 height 9
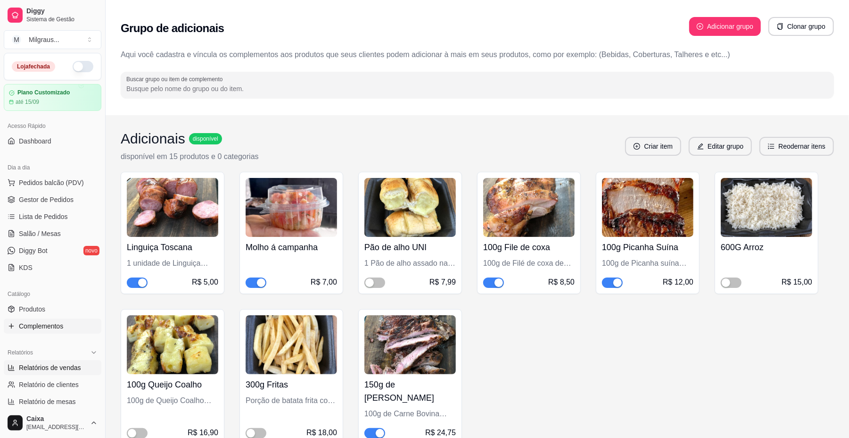
click at [53, 365] on span "Relatórios de vendas" at bounding box center [50, 367] width 62 height 9
select select "ALL"
select select "0"
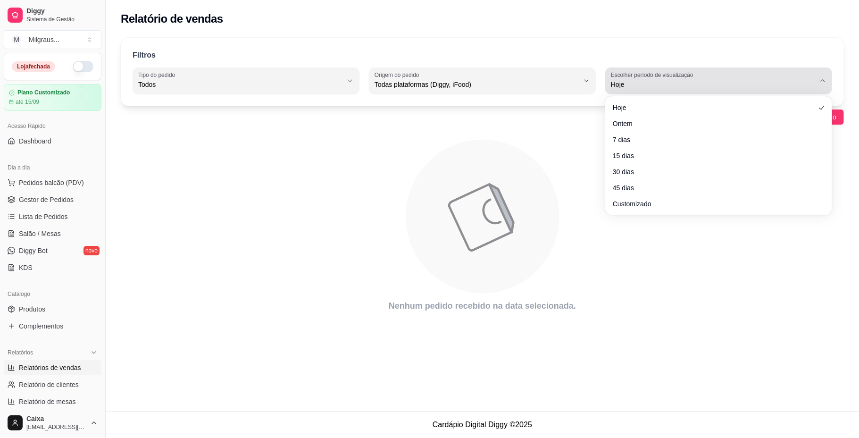
click at [823, 84] on icon "button" at bounding box center [822, 81] width 8 height 8
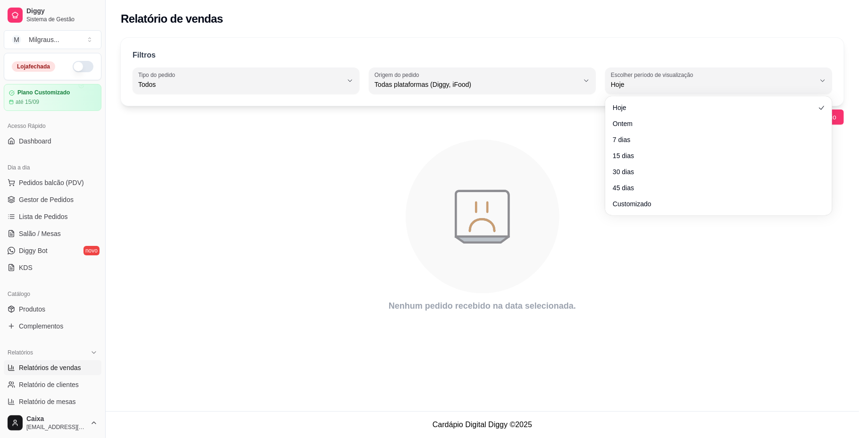
click at [824, 40] on div "Filtros ALL Tipo do pedido Todos Entrega Retirada Mesa Consumo local Tipo do pe…" at bounding box center [482, 72] width 723 height 68
